Goal: Transaction & Acquisition: Purchase product/service

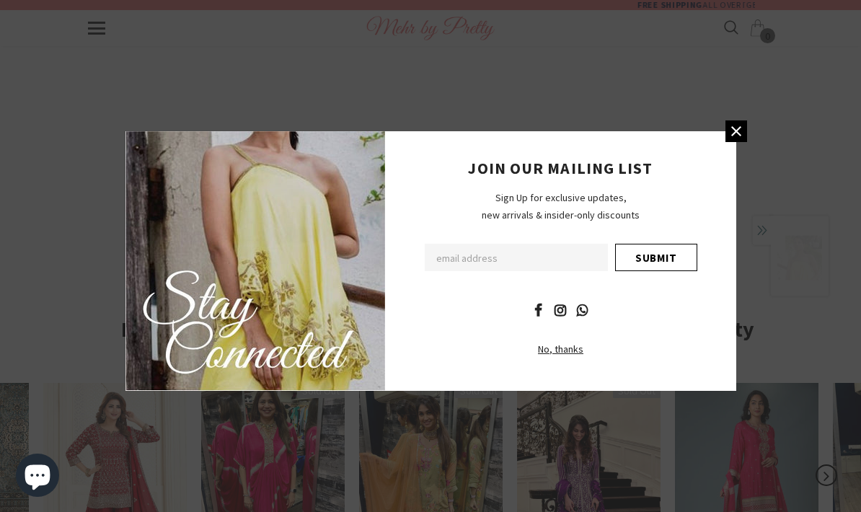
click at [726, 142] on link at bounding box center [736, 131] width 22 height 22
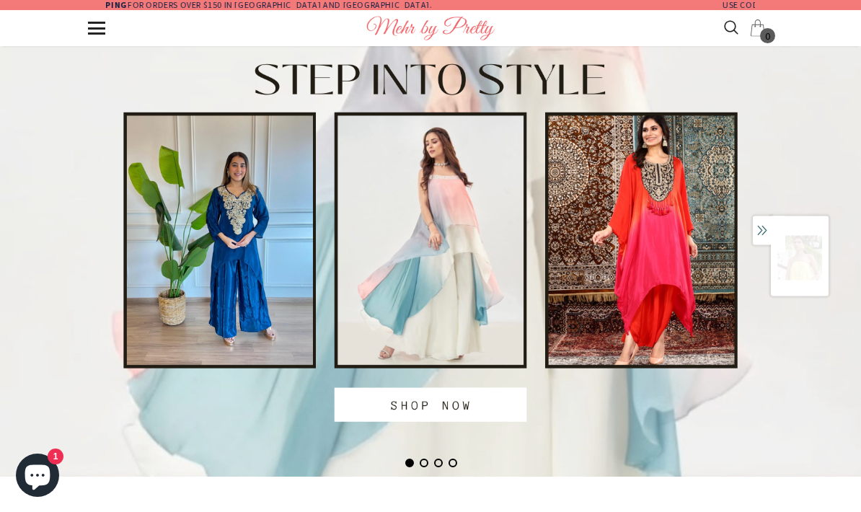
scroll to position [0, 278]
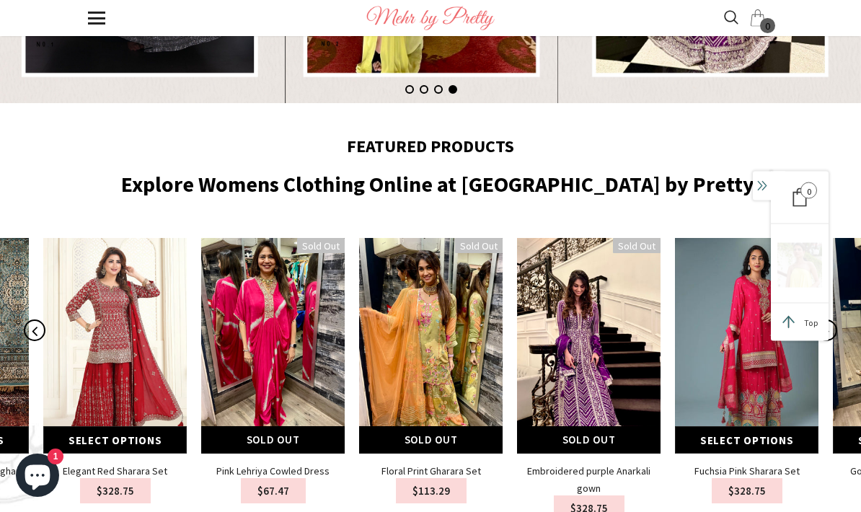
click at [128, 355] on img at bounding box center [114, 346] width 143 height 216
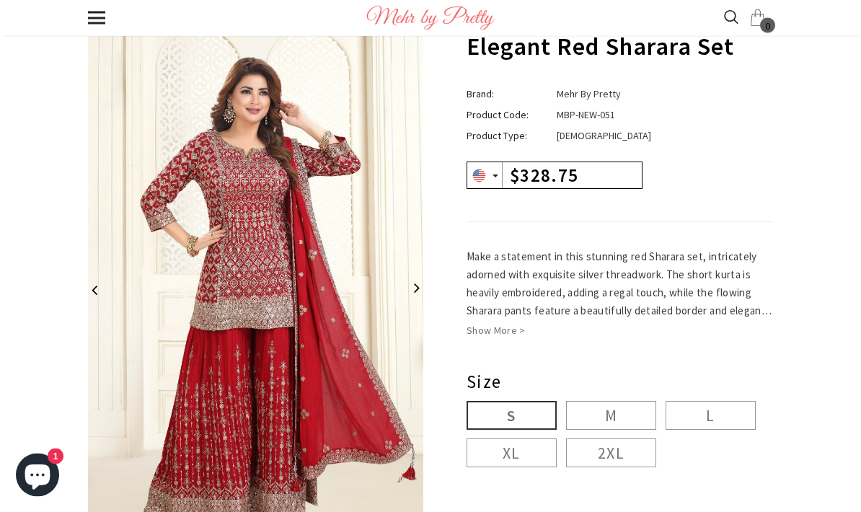
scroll to position [71, 0]
click at [482, 172] on img at bounding box center [479, 175] width 17 height 17
click at [469, 161] on div "USD USD INR $328.75" at bounding box center [554, 174] width 176 height 27
click at [485, 173] on img at bounding box center [479, 175] width 17 height 17
click at [479, 177] on img at bounding box center [479, 175] width 17 height 17
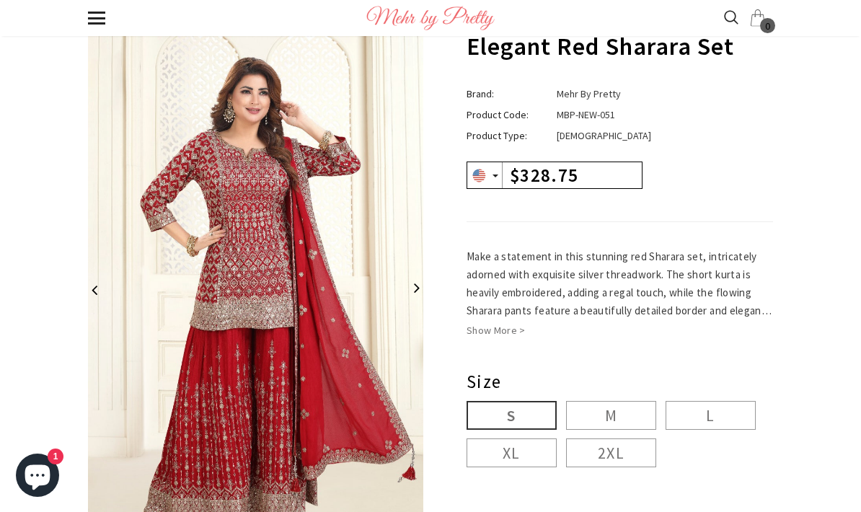
click at [477, 172] on img at bounding box center [479, 175] width 17 height 17
click at [488, 223] on img at bounding box center [489, 221] width 17 height 17
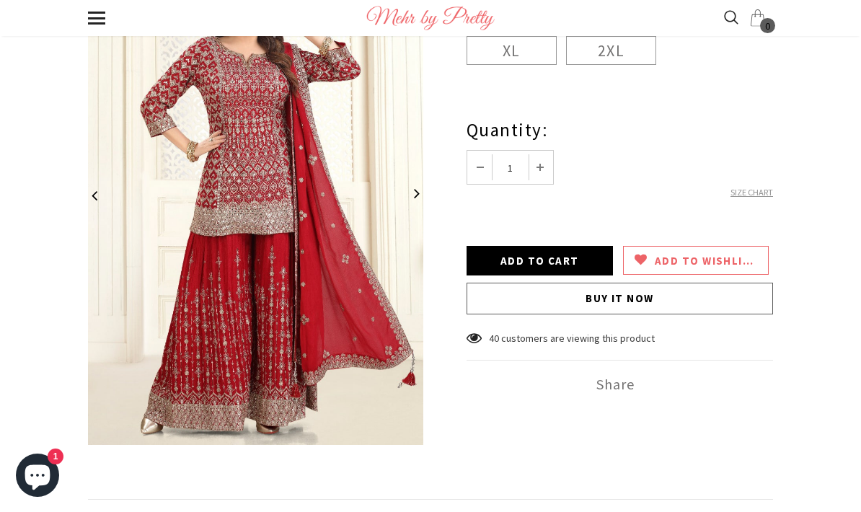
scroll to position [407, 0]
